Goal: Task Accomplishment & Management: Use online tool/utility

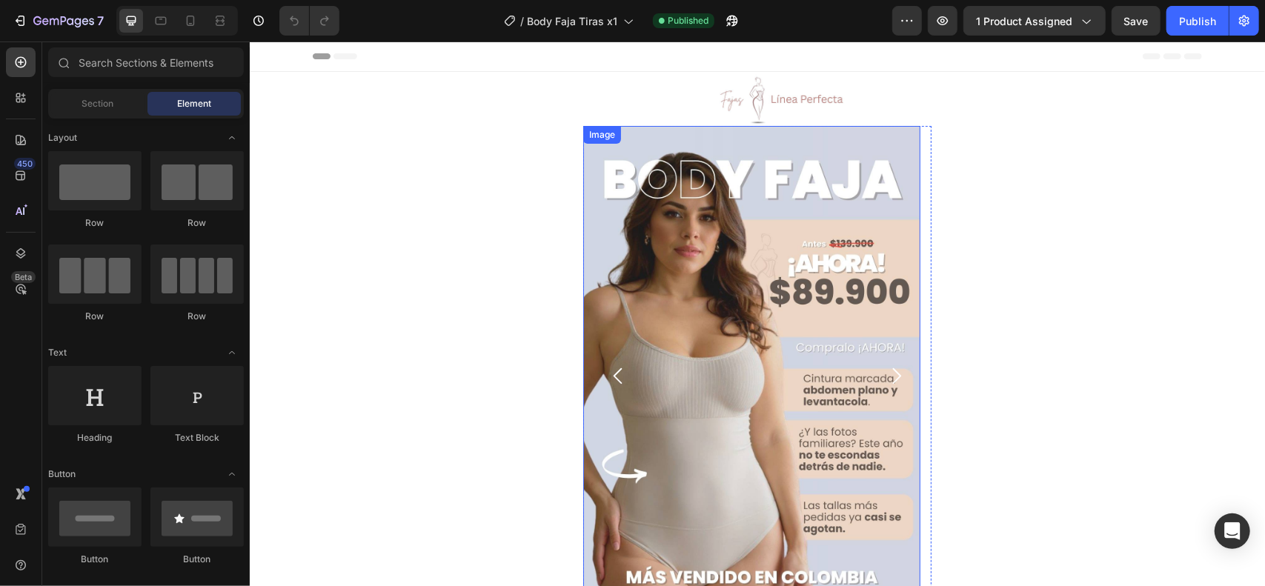
click at [756, 249] on img at bounding box center [750, 374] width 337 height 499
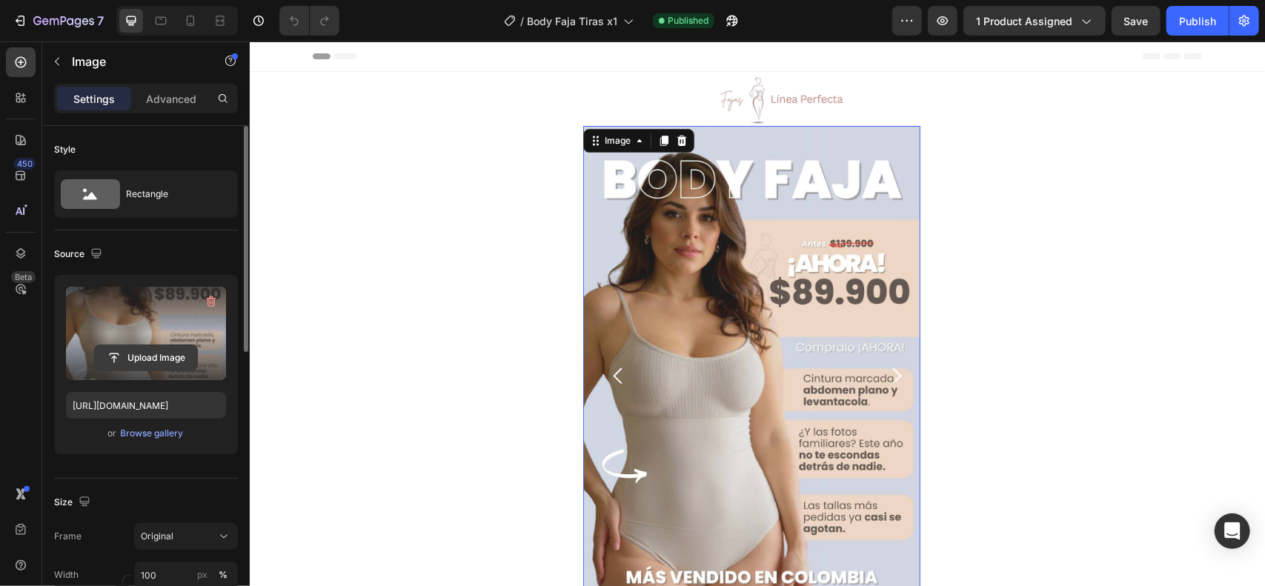
click at [159, 357] on input "file" at bounding box center [146, 357] width 102 height 25
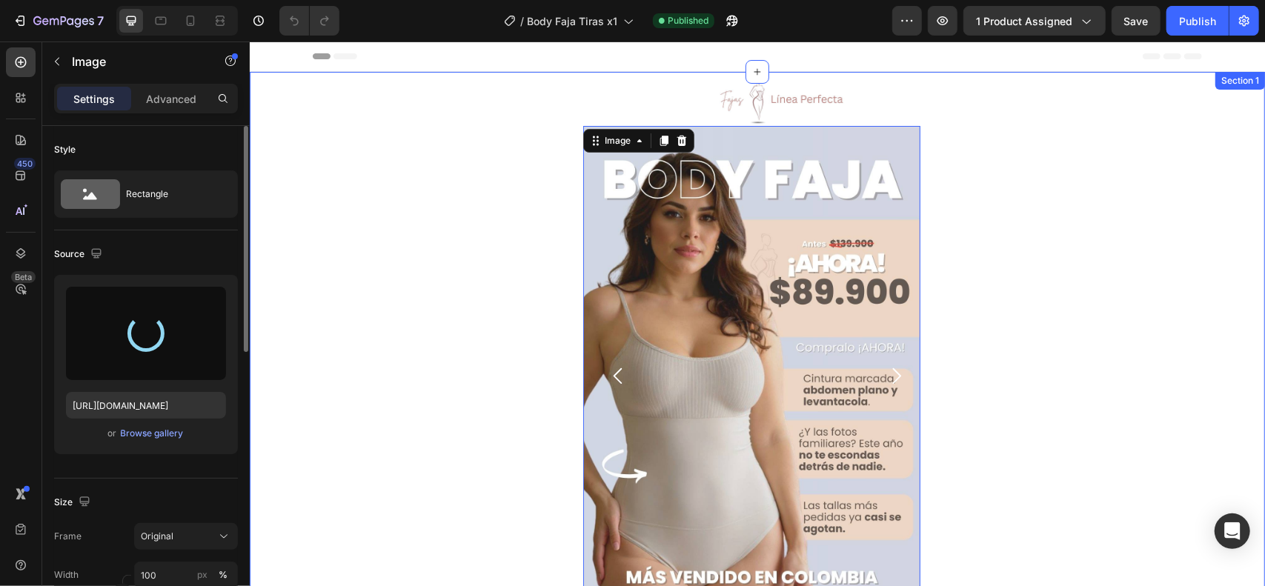
type input "https://cdn.shopify.com/s/files/1/0711/3028/4224/files/gempages_580265086258512…"
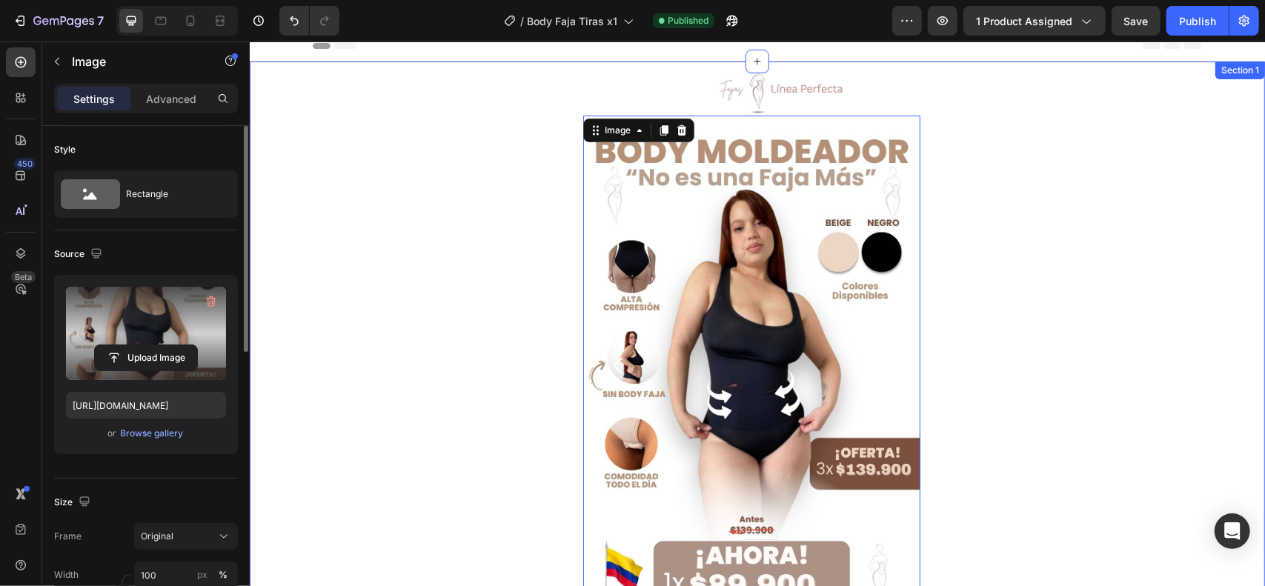
scroll to position [1, 0]
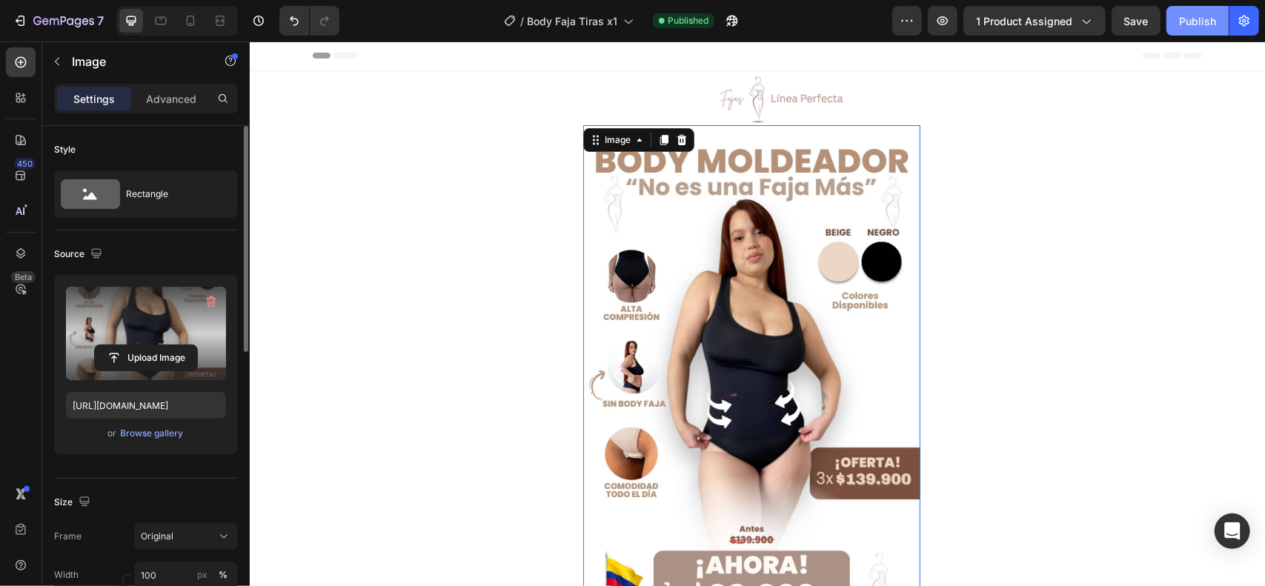
click at [1189, 16] on div "Publish" at bounding box center [1197, 21] width 37 height 16
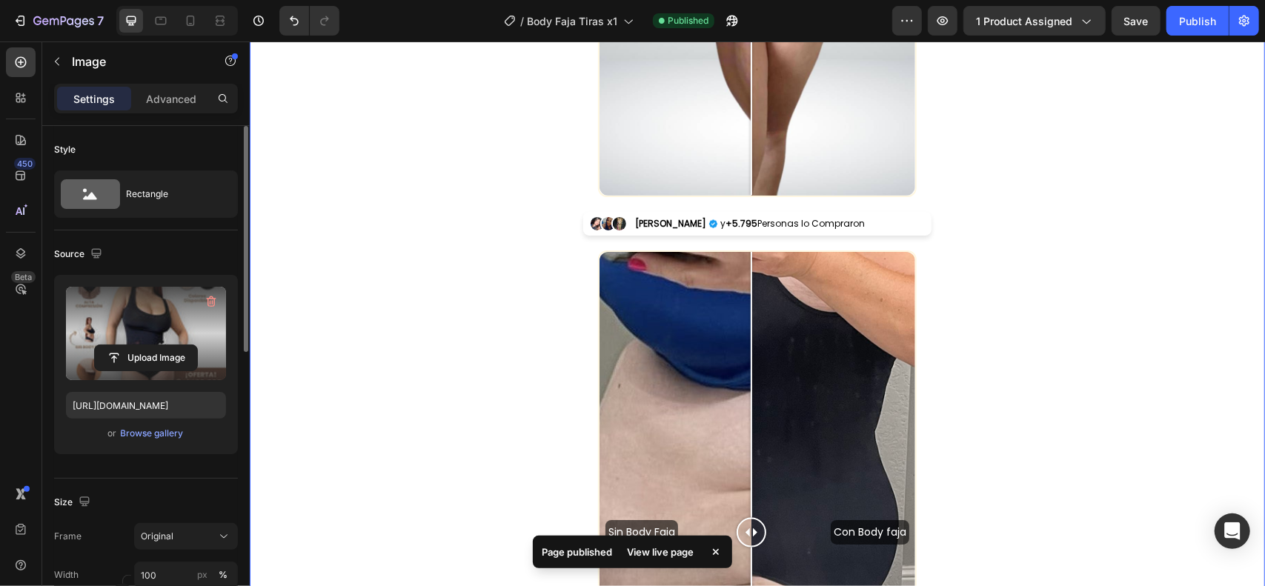
scroll to position [1283, 0]
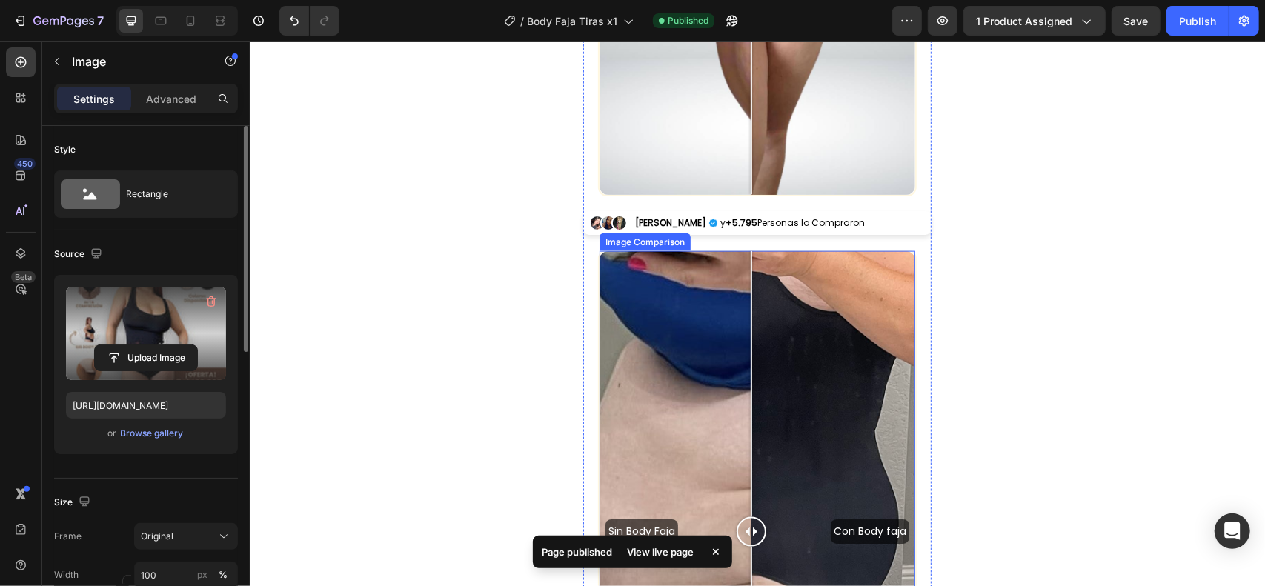
click at [631, 247] on div "Image Comparison" at bounding box center [644, 241] width 85 height 13
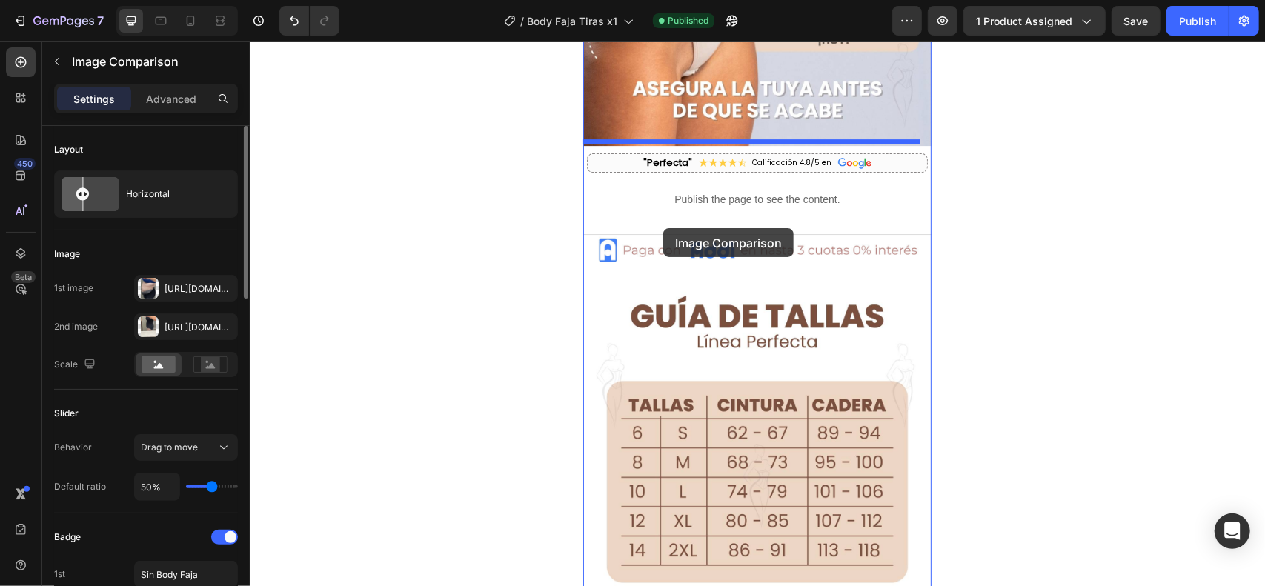
drag, startPoint x: 641, startPoint y: 247, endPoint x: 662, endPoint y: 228, distance: 28.9
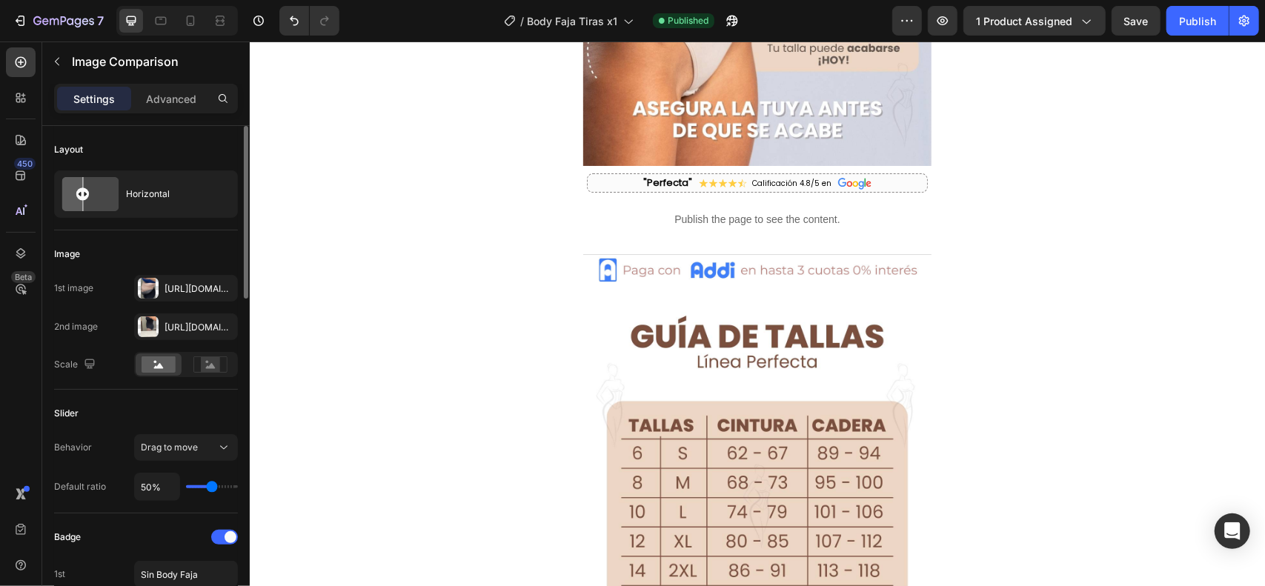
scroll to position [2685, 0]
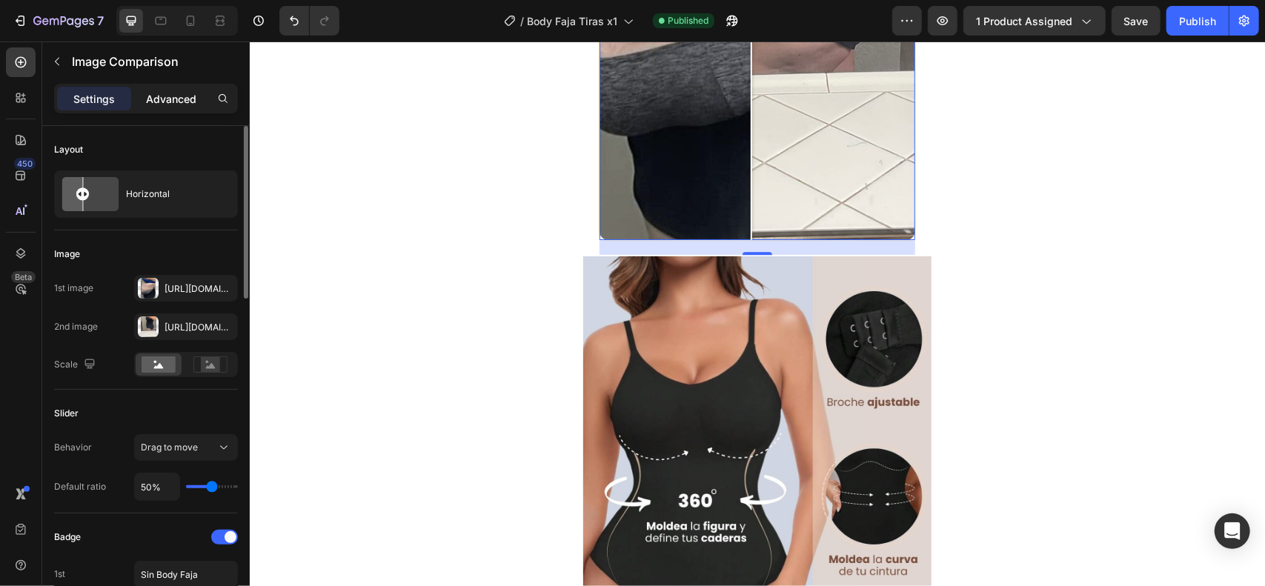
click at [181, 99] on p "Advanced" at bounding box center [171, 99] width 50 height 16
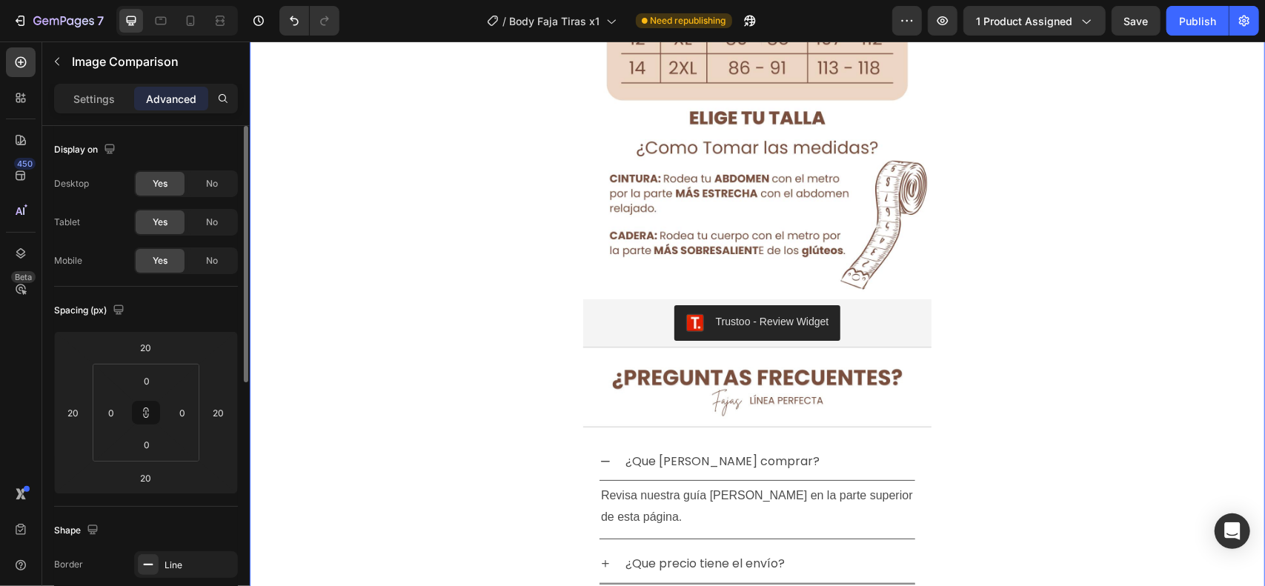
scroll to position [4344, 0]
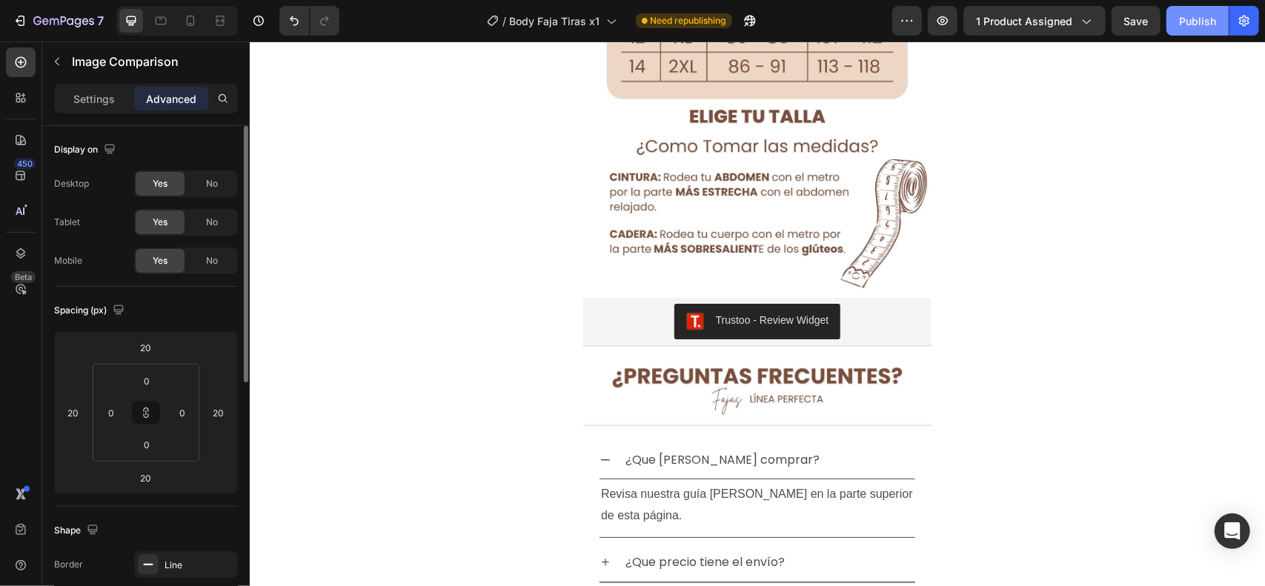
click at [1184, 16] on div "Publish" at bounding box center [1197, 21] width 37 height 16
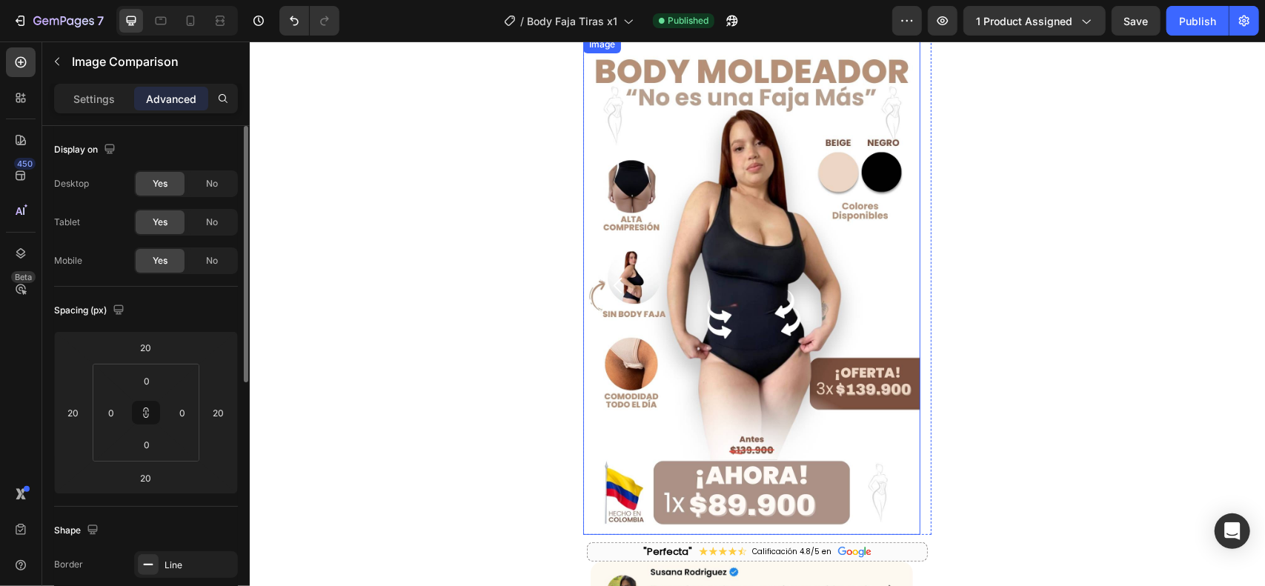
scroll to position [0, 0]
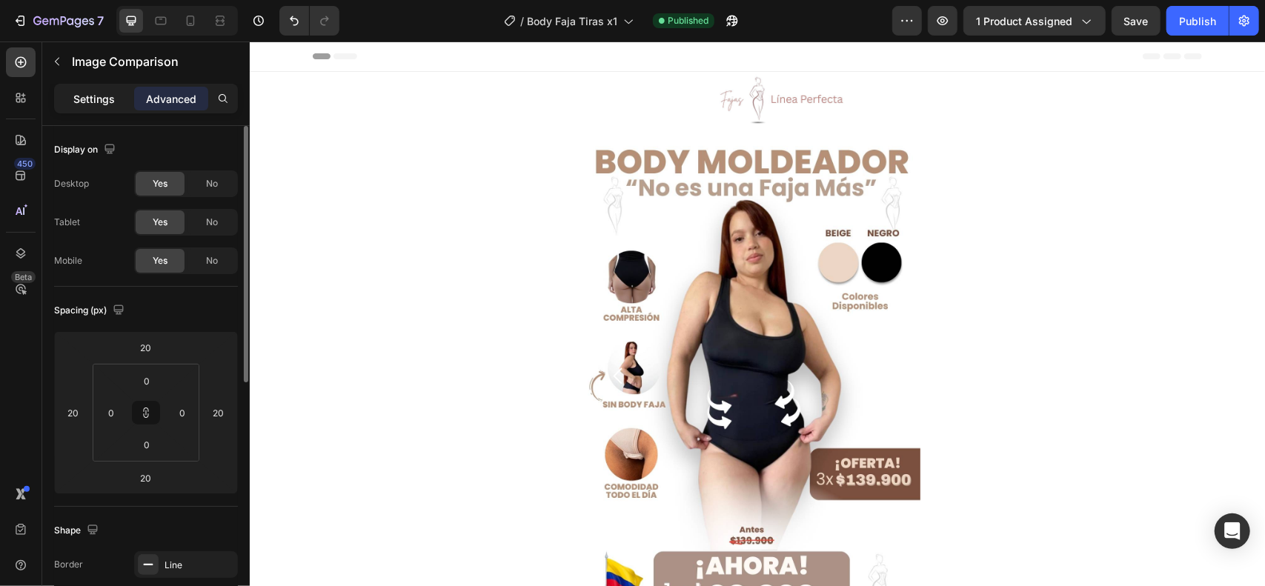
click at [99, 95] on p "Settings" at bounding box center [93, 99] width 41 height 16
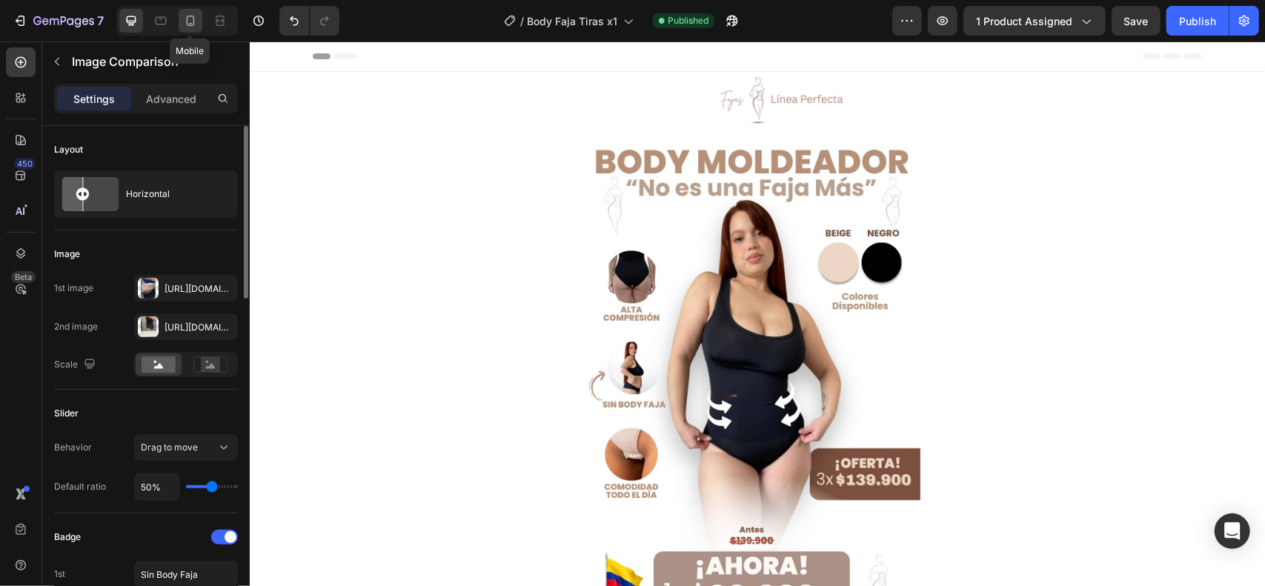
click at [193, 18] on icon at bounding box center [190, 20] width 15 height 15
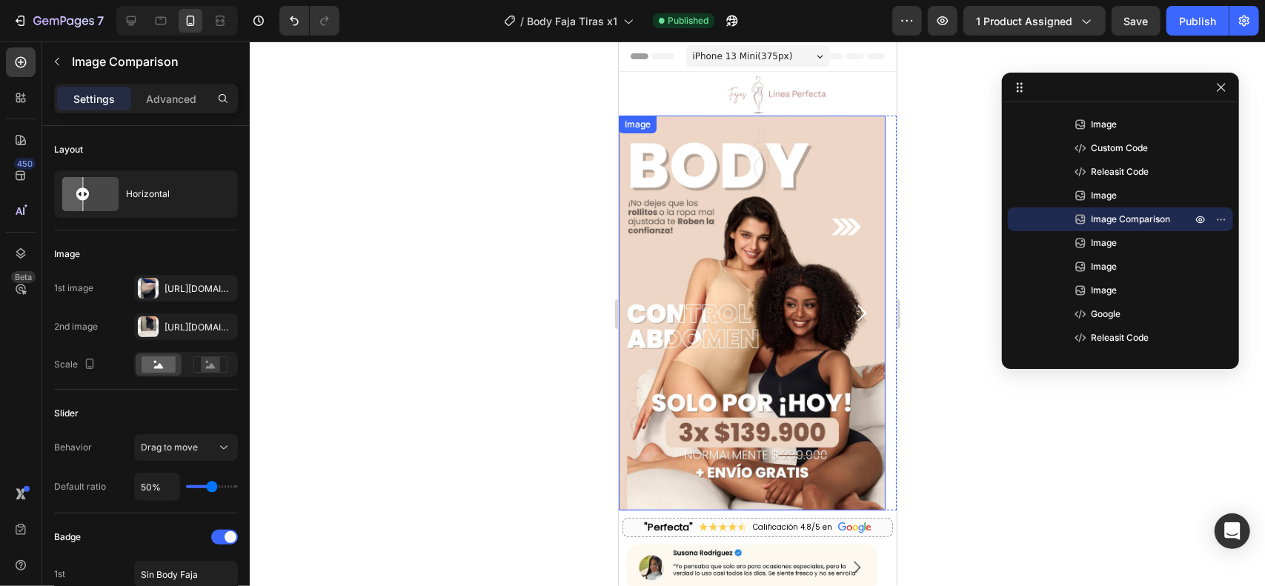
click at [763, 294] on img at bounding box center [751, 312] width 267 height 395
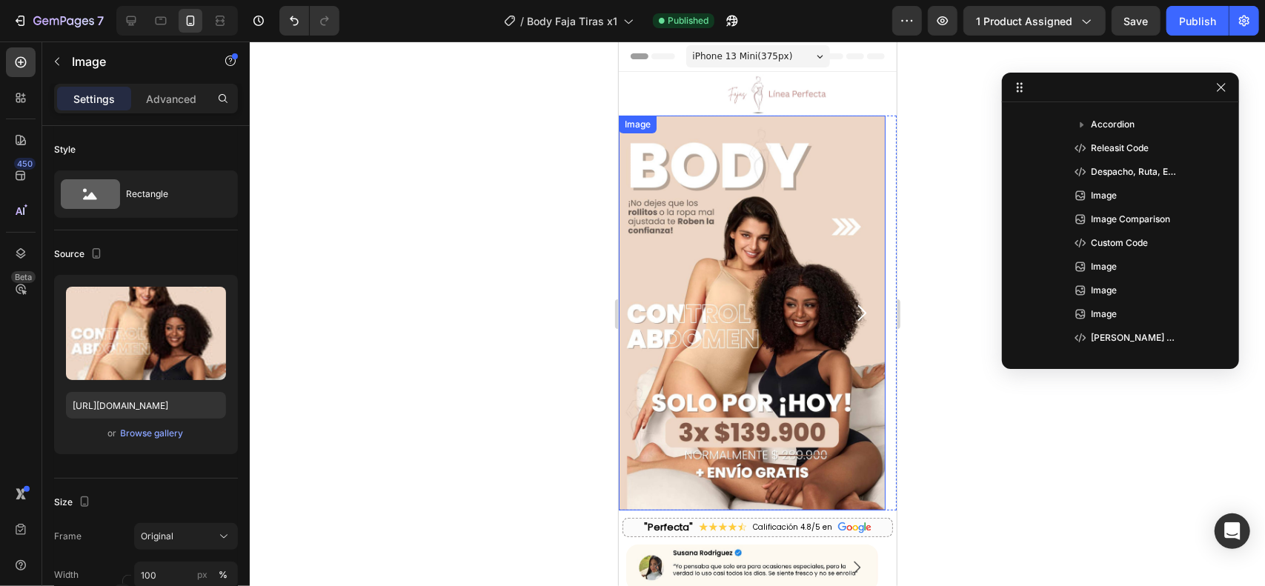
scroll to position [67, 0]
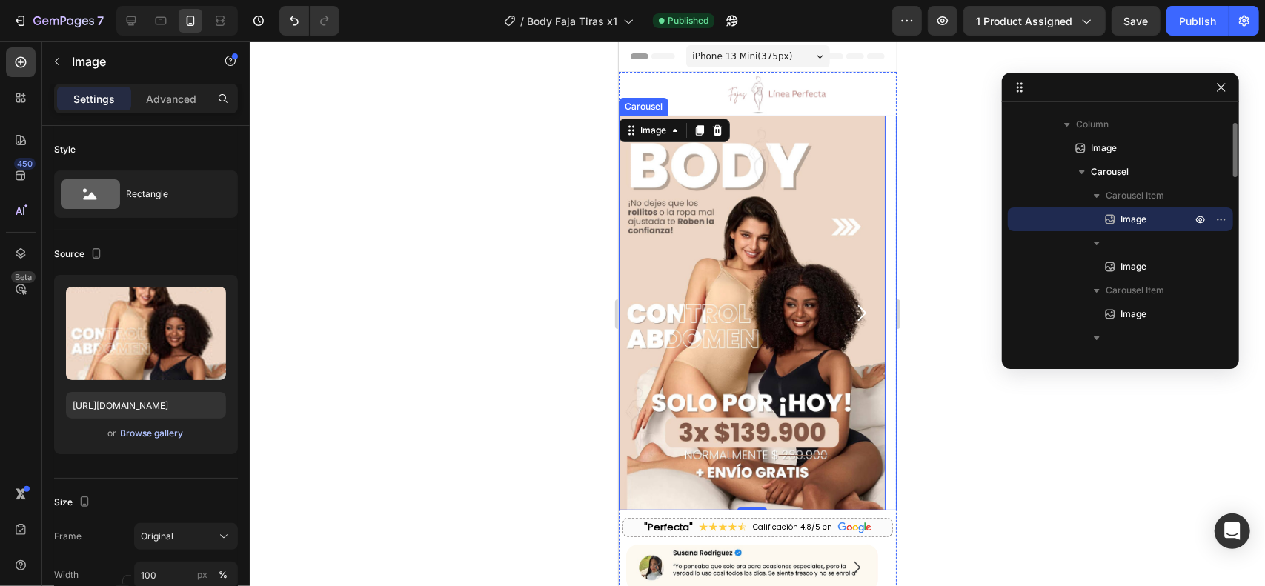
click at [164, 433] on div "Browse gallery" at bounding box center [152, 433] width 63 height 13
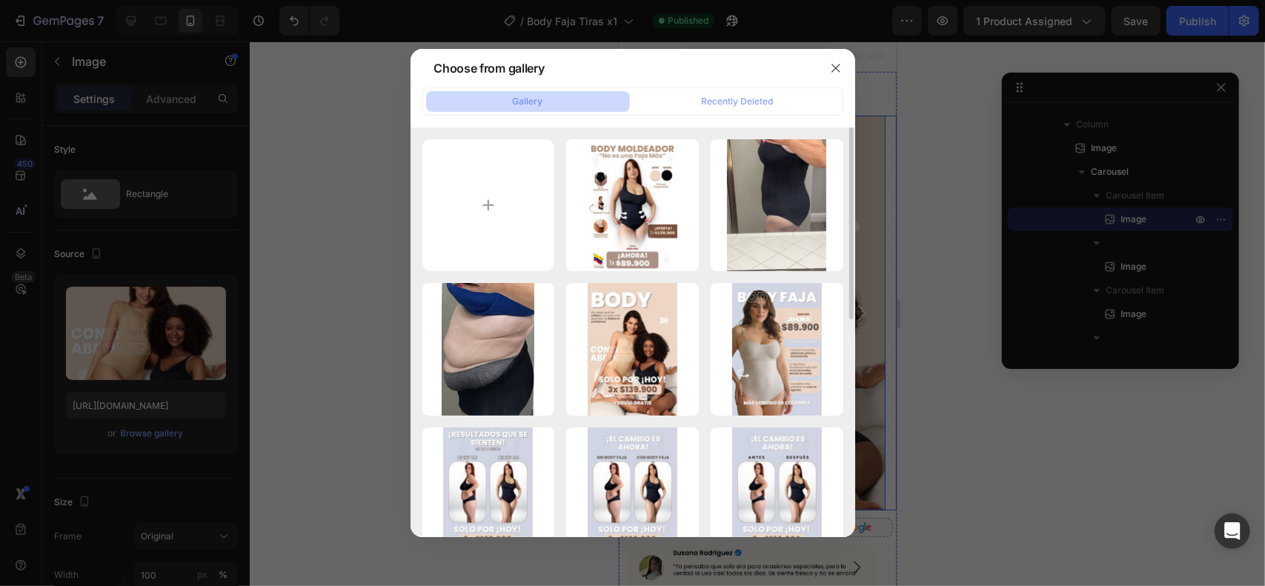
drag, startPoint x: 639, startPoint y: 257, endPoint x: 646, endPoint y: 279, distance: 22.7
click at [0, 0] on div "Body Tiras 1080x1600.jpg 119.22 kb" at bounding box center [0, 0] width 0 height 0
type input "https://cdn.shopify.com/s/files/1/0711/3028/4224/files/gempages_580265086258512…"
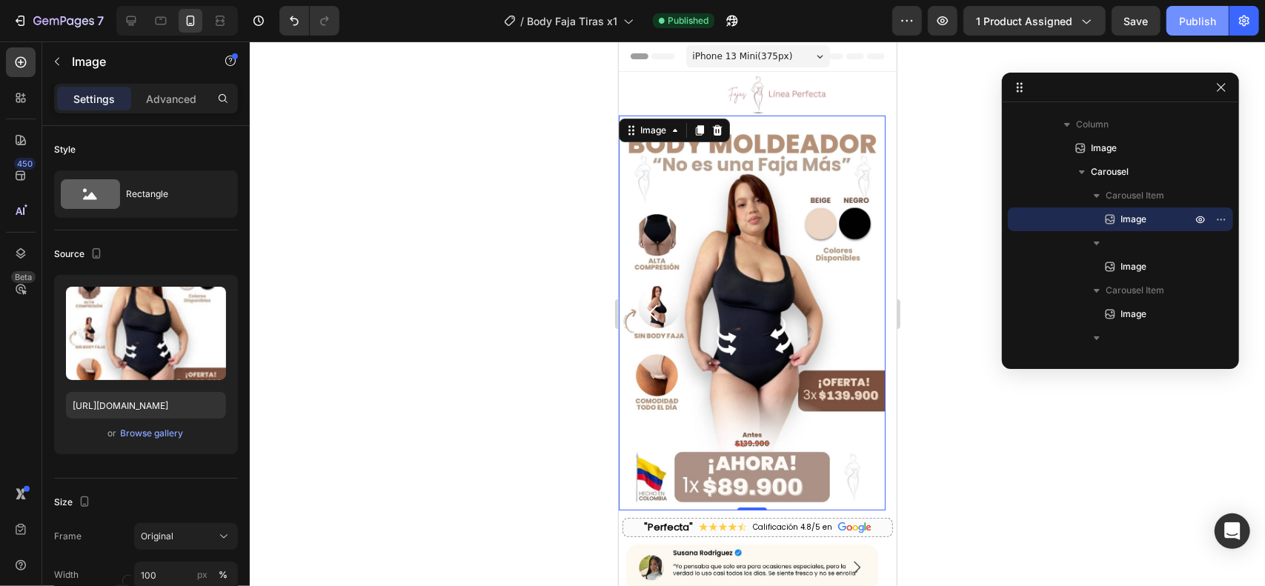
click at [1196, 22] on div "Publish" at bounding box center [1197, 21] width 37 height 16
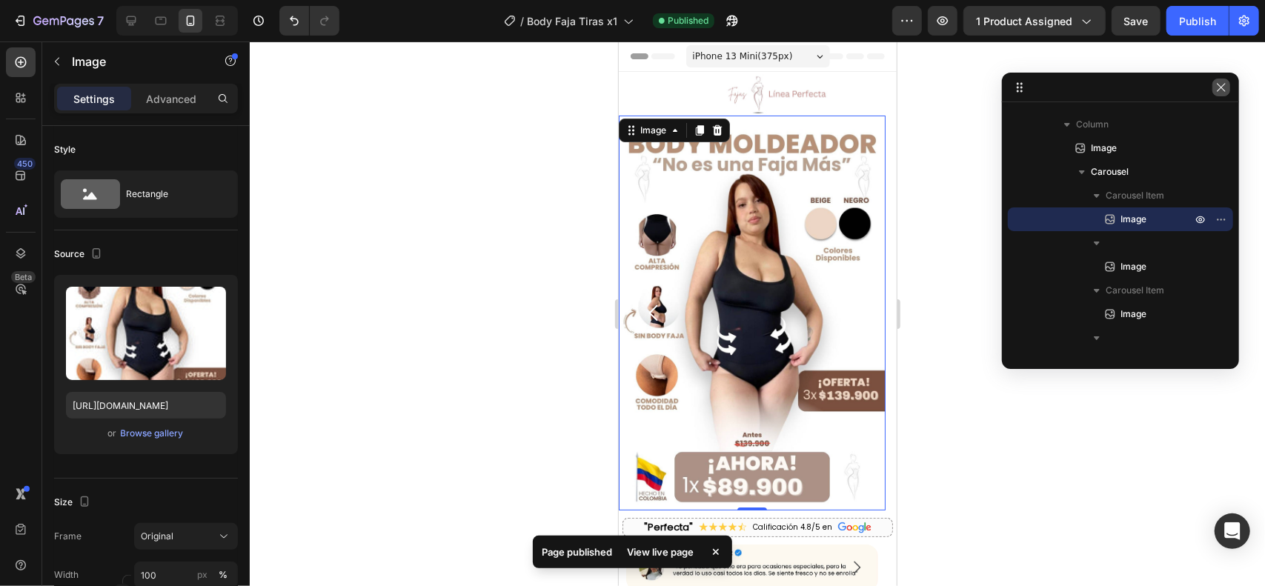
click at [1220, 90] on icon "button" at bounding box center [1221, 88] width 12 height 12
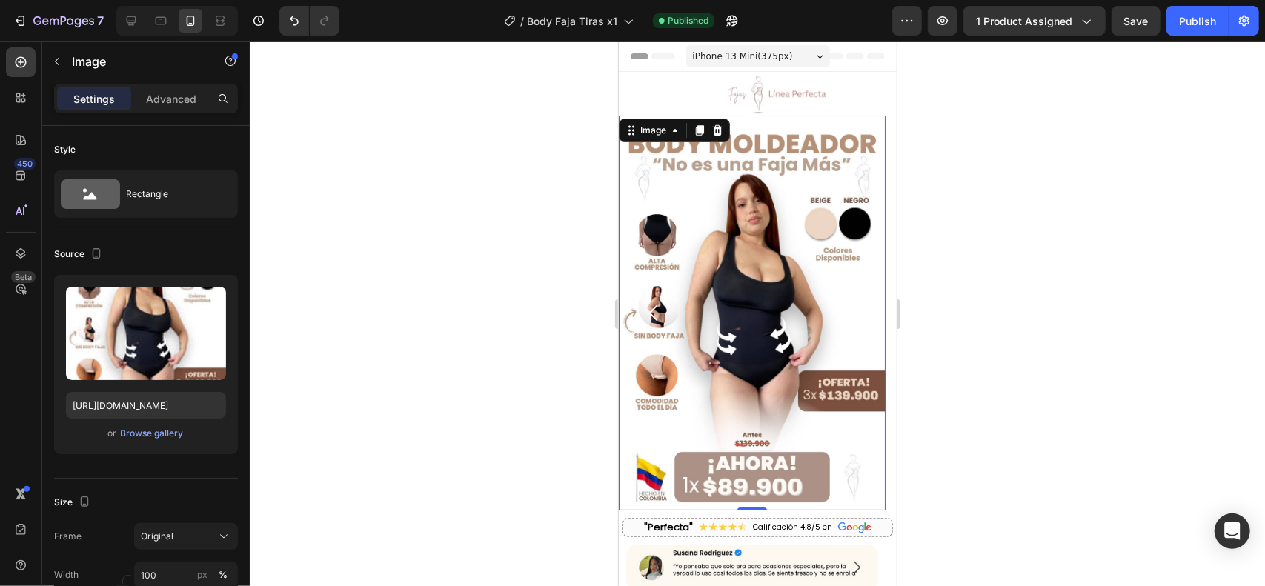
click at [471, 232] on div at bounding box center [757, 313] width 1015 height 545
